Goal: Navigation & Orientation: Understand site structure

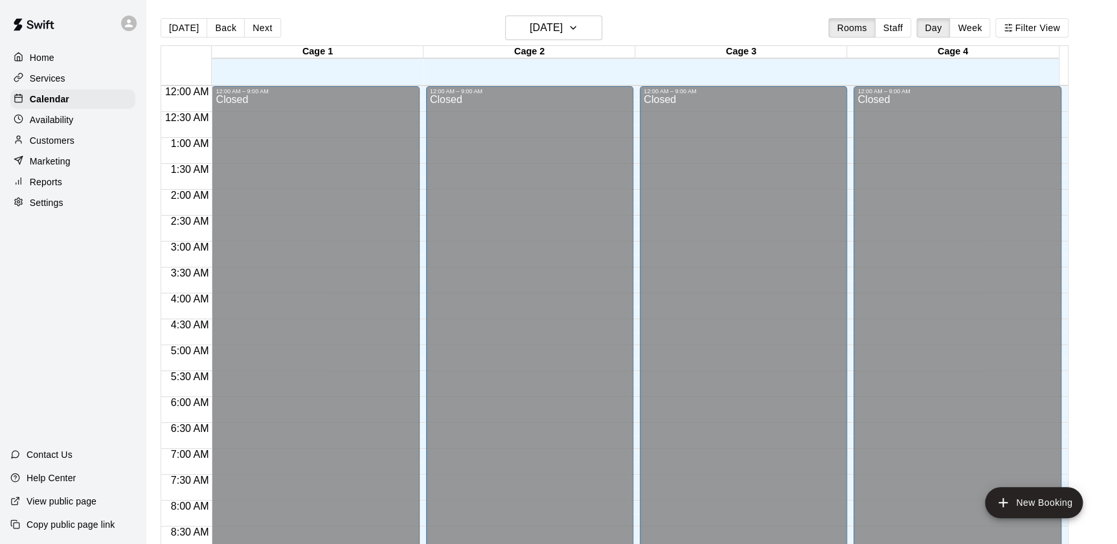
scroll to position [123, 0]
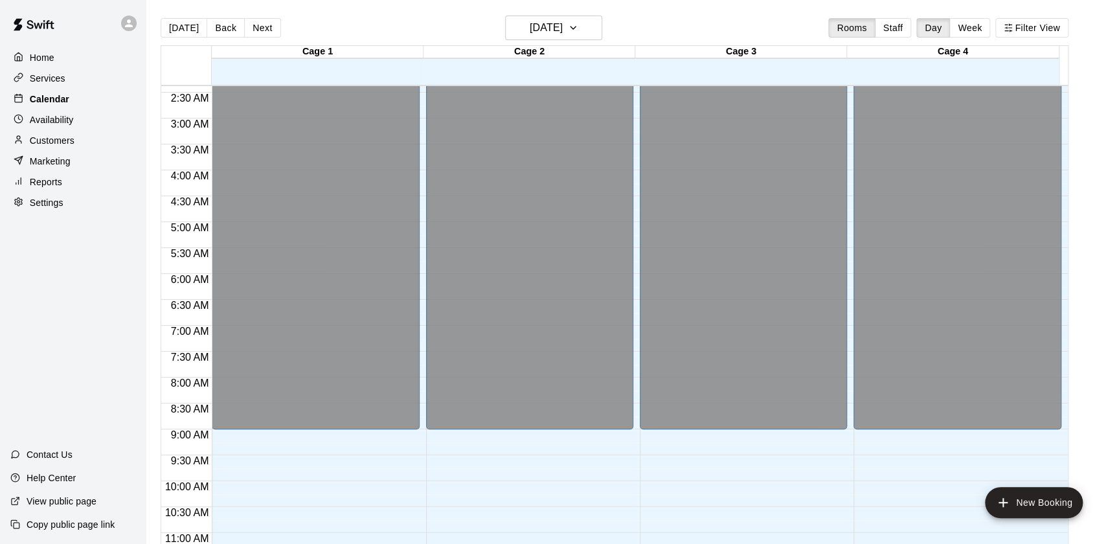
click at [49, 98] on p "Calendar" at bounding box center [49, 99] width 39 height 13
drag, startPoint x: 41, startPoint y: 144, endPoint x: 28, endPoint y: 135, distance: 15.4
click at [41, 144] on p "Customers" at bounding box center [52, 140] width 45 height 13
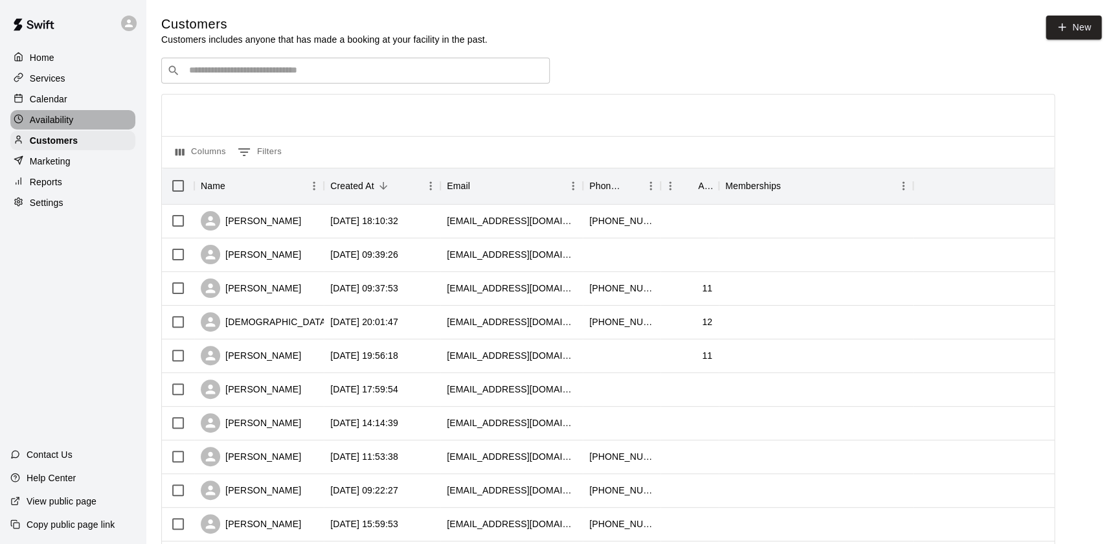
click at [39, 122] on p "Availability" at bounding box center [52, 119] width 44 height 13
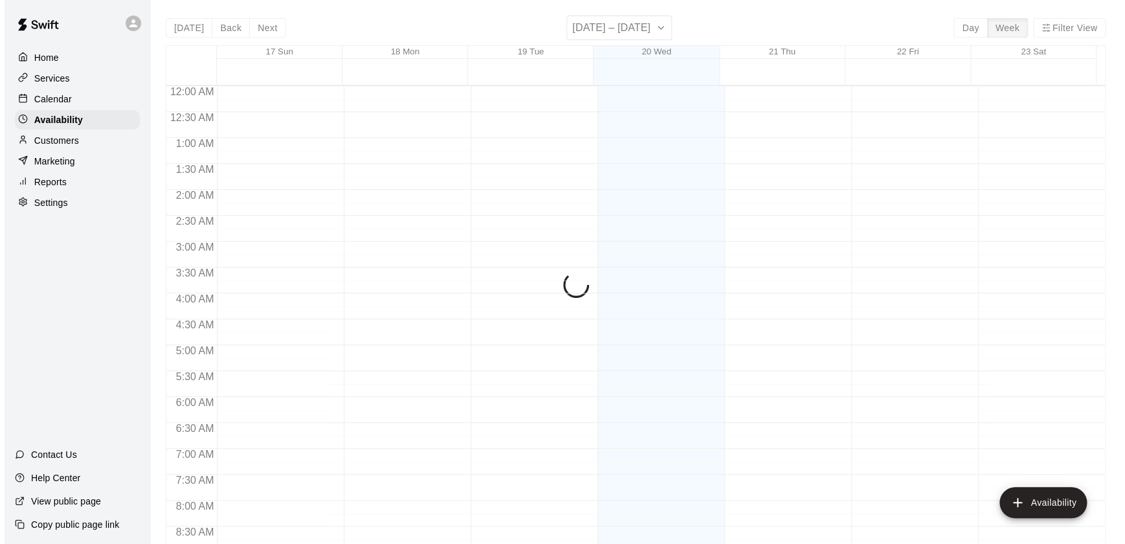
scroll to position [595, 0]
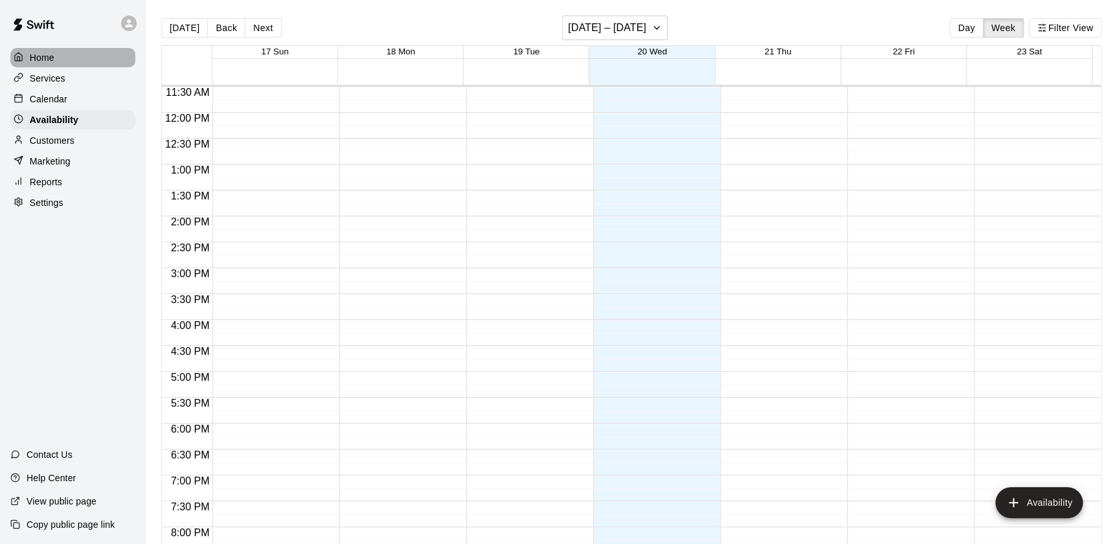
click at [39, 58] on p "Home" at bounding box center [42, 57] width 25 height 13
